Goal: Task Accomplishment & Management: Use online tool/utility

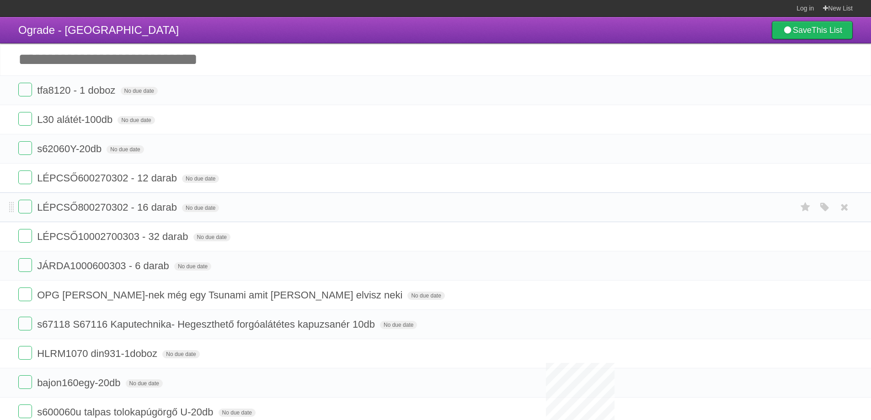
drag, startPoint x: 29, startPoint y: 179, endPoint x: 23, endPoint y: 195, distance: 17.1
click at [29, 179] on label at bounding box center [25, 178] width 14 height 14
click at [23, 201] on label at bounding box center [25, 207] width 14 height 14
drag, startPoint x: 28, startPoint y: 235, endPoint x: 29, endPoint y: 242, distance: 6.9
click at [28, 235] on label at bounding box center [25, 236] width 14 height 14
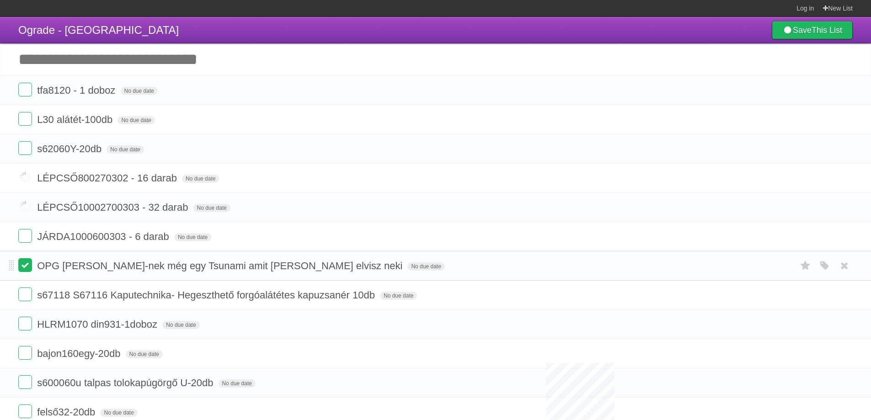
click at [26, 267] on label at bounding box center [25, 265] width 14 height 14
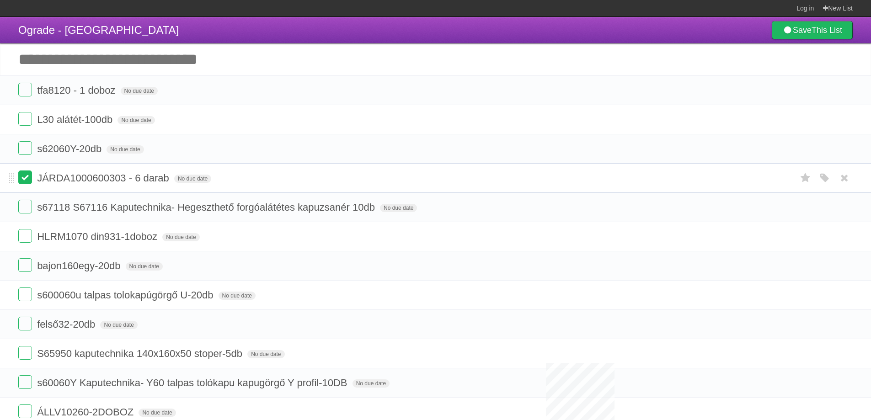
click at [25, 179] on label at bounding box center [25, 178] width 14 height 14
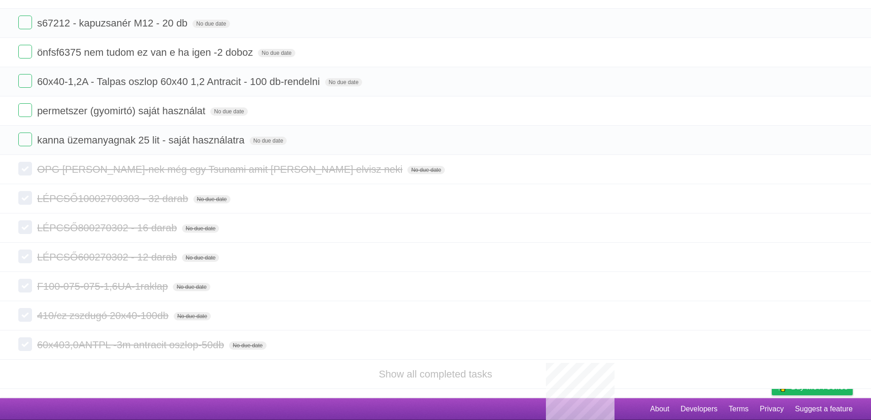
scroll to position [448, 0]
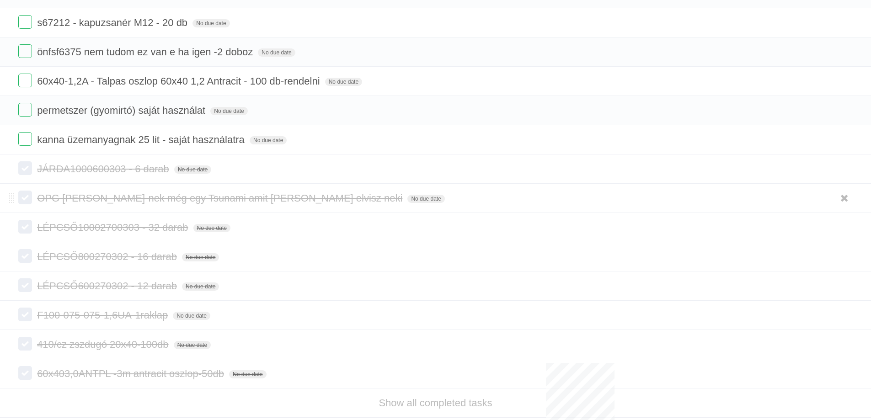
click at [123, 199] on span "OPG [PERSON_NAME]-nek még egy Tsunami amit [PERSON_NAME] elvisz neki" at bounding box center [221, 198] width 368 height 11
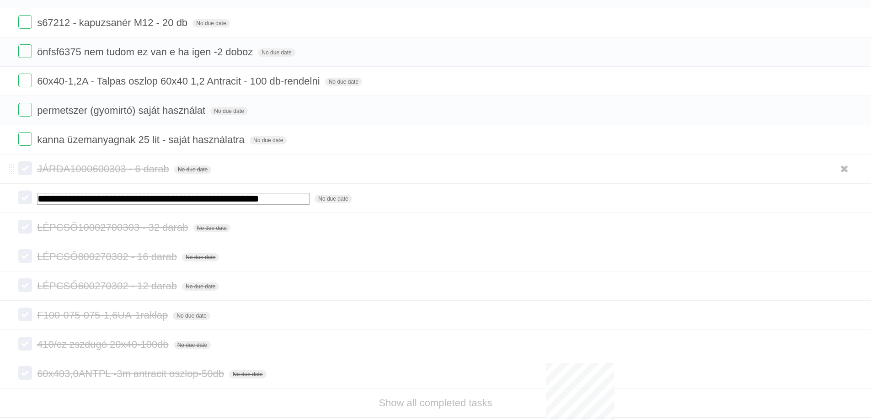
click at [287, 168] on form "JÁRDA1000600303 - 6 darab No due date White Red Blue Green Purple Orange" at bounding box center [435, 168] width 835 height 15
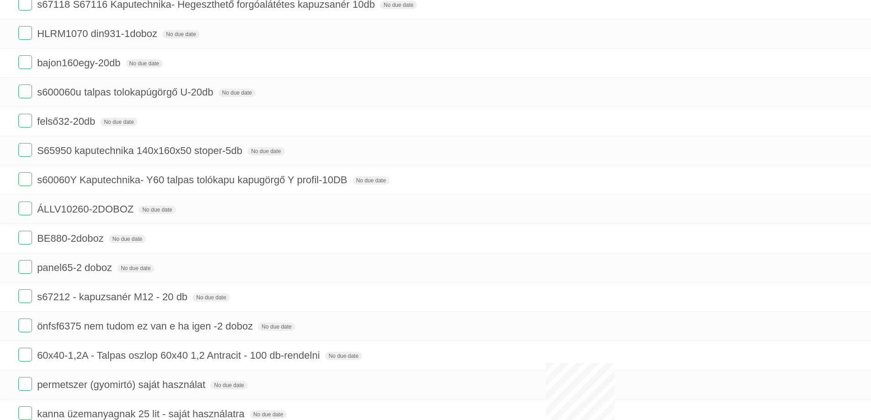
scroll to position [0, 0]
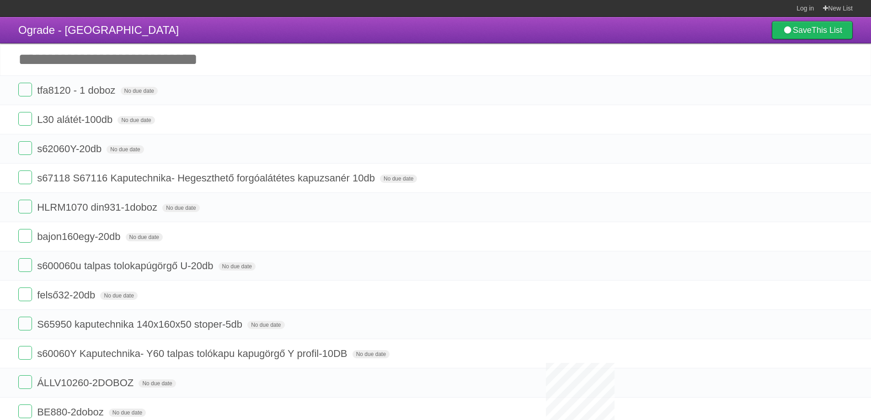
click at [218, 60] on input "Add another task" at bounding box center [435, 59] width 871 height 32
paste input "**********"
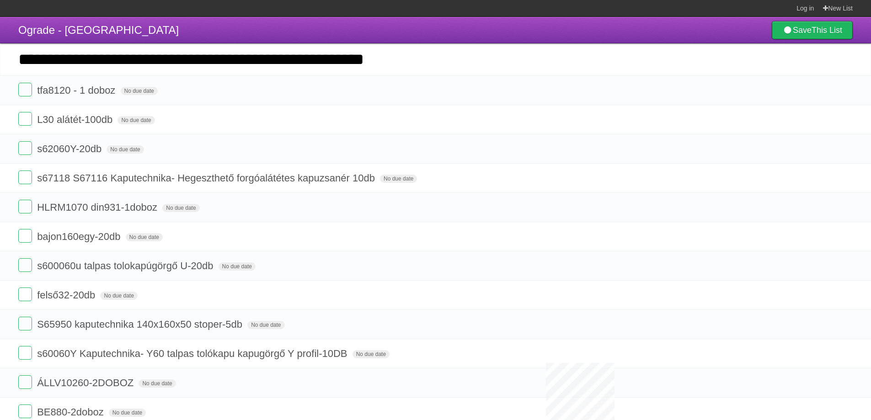
type input "**********"
click input "*********" at bounding box center [0, 0] width 0 height 0
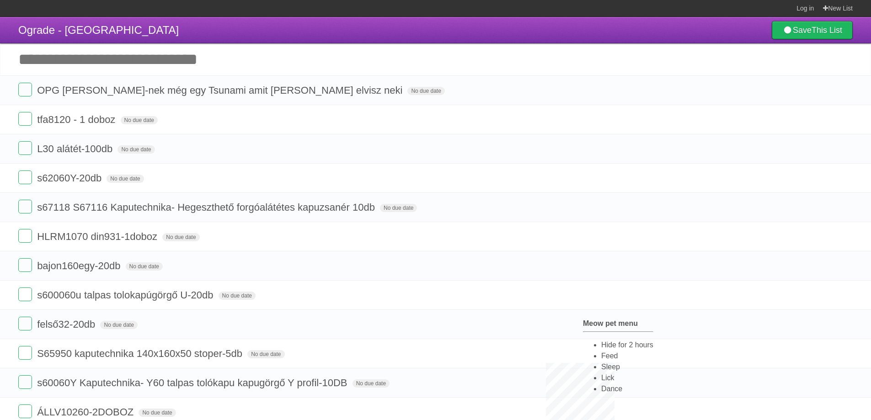
click at [613, 366] on li "Sleep" at bounding box center [627, 367] width 52 height 11
click at [614, 370] on li "Feed" at bounding box center [640, 364] width 52 height 11
click at [603, 361] on li "Feed" at bounding box center [629, 355] width 52 height 11
click at [610, 353] on li "Feed" at bounding box center [636, 350] width 52 height 11
click at [609, 354] on li "Feed" at bounding box center [627, 348] width 52 height 11
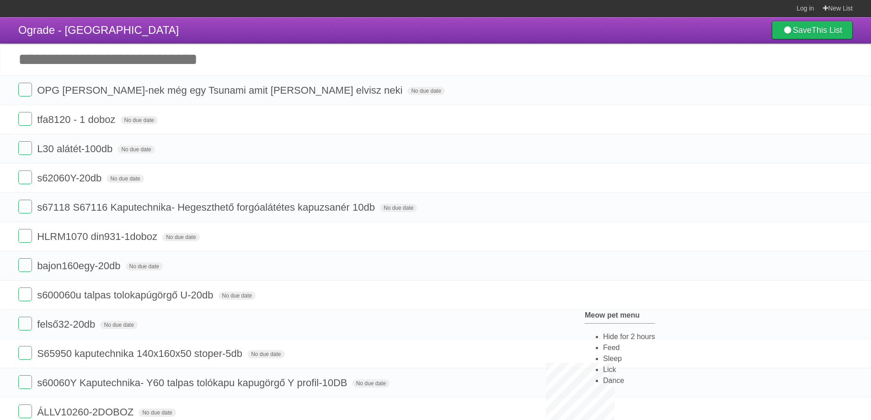
click at [603, 352] on li "Feed" at bounding box center [629, 347] width 52 height 11
click at [606, 348] on li "Feed" at bounding box center [627, 342] width 52 height 11
click at [603, 348] on li "Feed" at bounding box center [629, 345] width 52 height 11
click at [594, 351] on li "Feed" at bounding box center [620, 345] width 52 height 11
click at [618, 358] on li "Hide for 2 hours" at bounding box center [644, 355] width 52 height 11
